Goal: Task Accomplishment & Management: Use online tool/utility

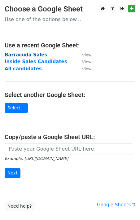
click at [32, 53] on strong "Barracuda Sales" at bounding box center [26, 55] width 43 height 6
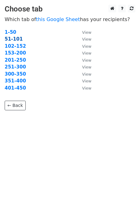
click at [15, 39] on strong "51-101" at bounding box center [14, 39] width 18 height 6
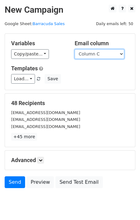
click at [121, 55] on select "Column A Column B Column C Column D Column E Column F Column G" at bounding box center [100, 54] width 50 height 10
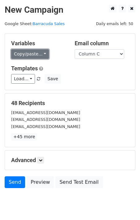
click at [41, 55] on link "Copy/paste..." at bounding box center [30, 54] width 38 height 10
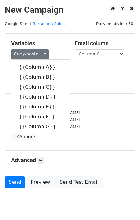
click at [61, 41] on h5 "Variables" at bounding box center [38, 43] width 54 height 7
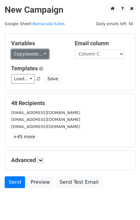
click at [39, 54] on link "Copy/paste..." at bounding box center [30, 54] width 38 height 10
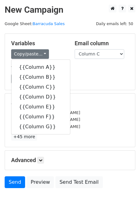
click at [72, 73] on div "Templates Load... Databricks - SA template Save" at bounding box center [70, 74] width 127 height 19
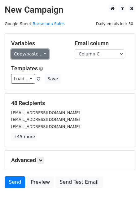
click at [41, 54] on link "Copy/paste..." at bounding box center [30, 54] width 38 height 10
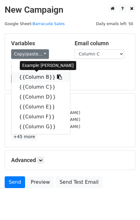
click at [41, 78] on link "{{Column B}}" at bounding box center [40, 77] width 59 height 10
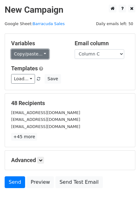
click at [41, 50] on link "Copy/paste..." at bounding box center [30, 54] width 38 height 10
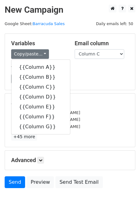
click at [100, 91] on form "Variables Copy/paste... {{Column A}} {{Column B}} {{Column C}} {{Column D}} {{C…" at bounding box center [70, 113] width 131 height 158
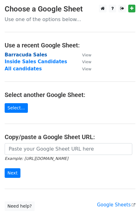
click at [19, 52] on strong "Barracuda Sales" at bounding box center [26, 55] width 43 height 6
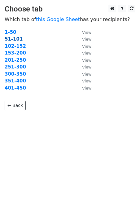
click at [13, 38] on strong "51-101" at bounding box center [14, 39] width 18 height 6
